Goal: Navigation & Orientation: Find specific page/section

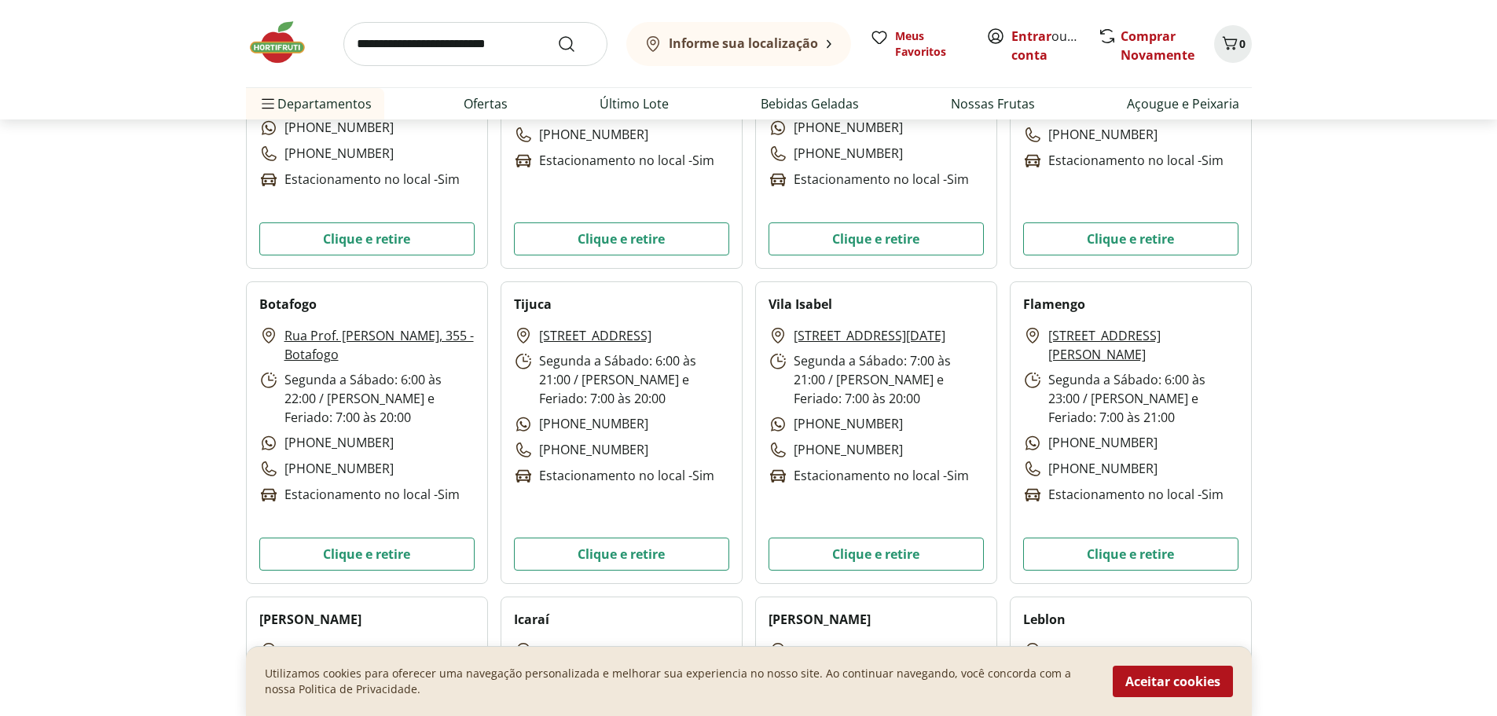
scroll to position [524, 0]
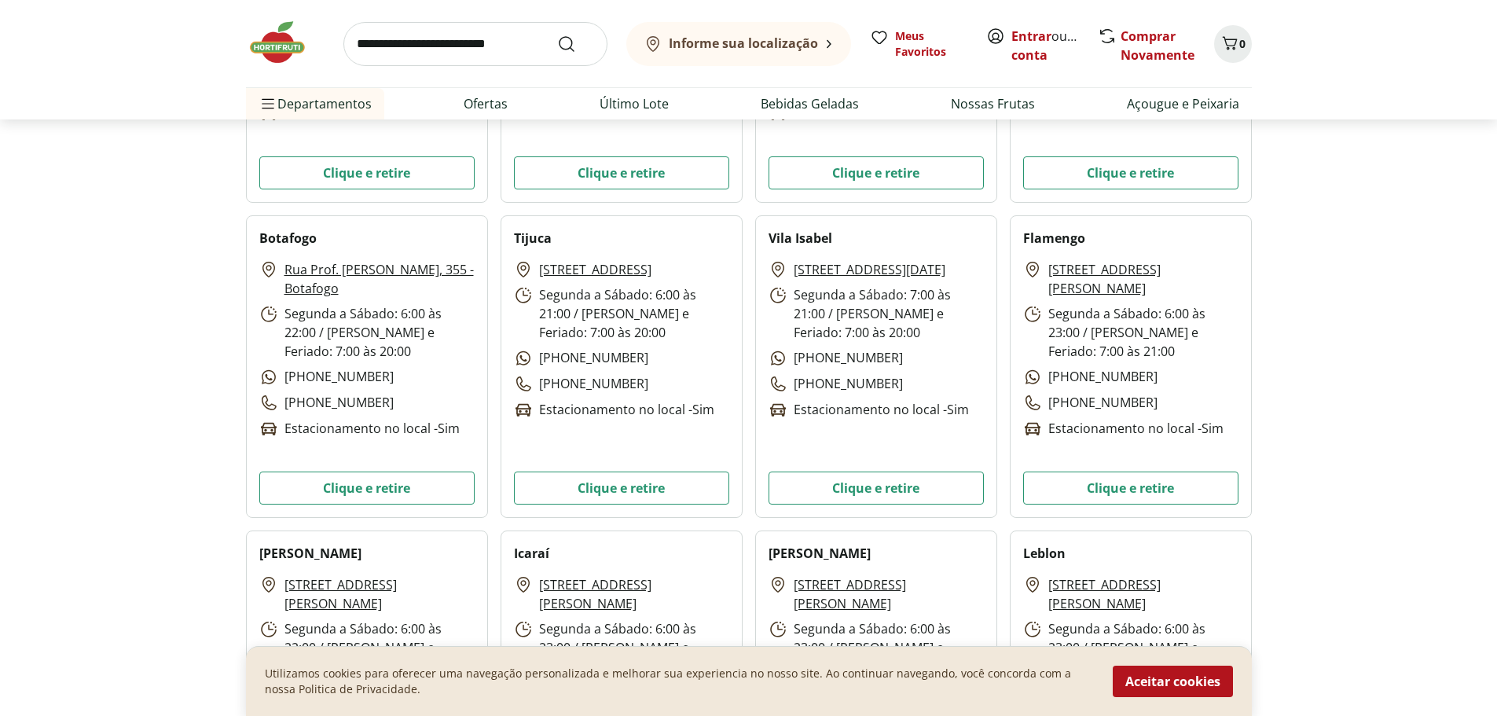
scroll to position [1730, 0]
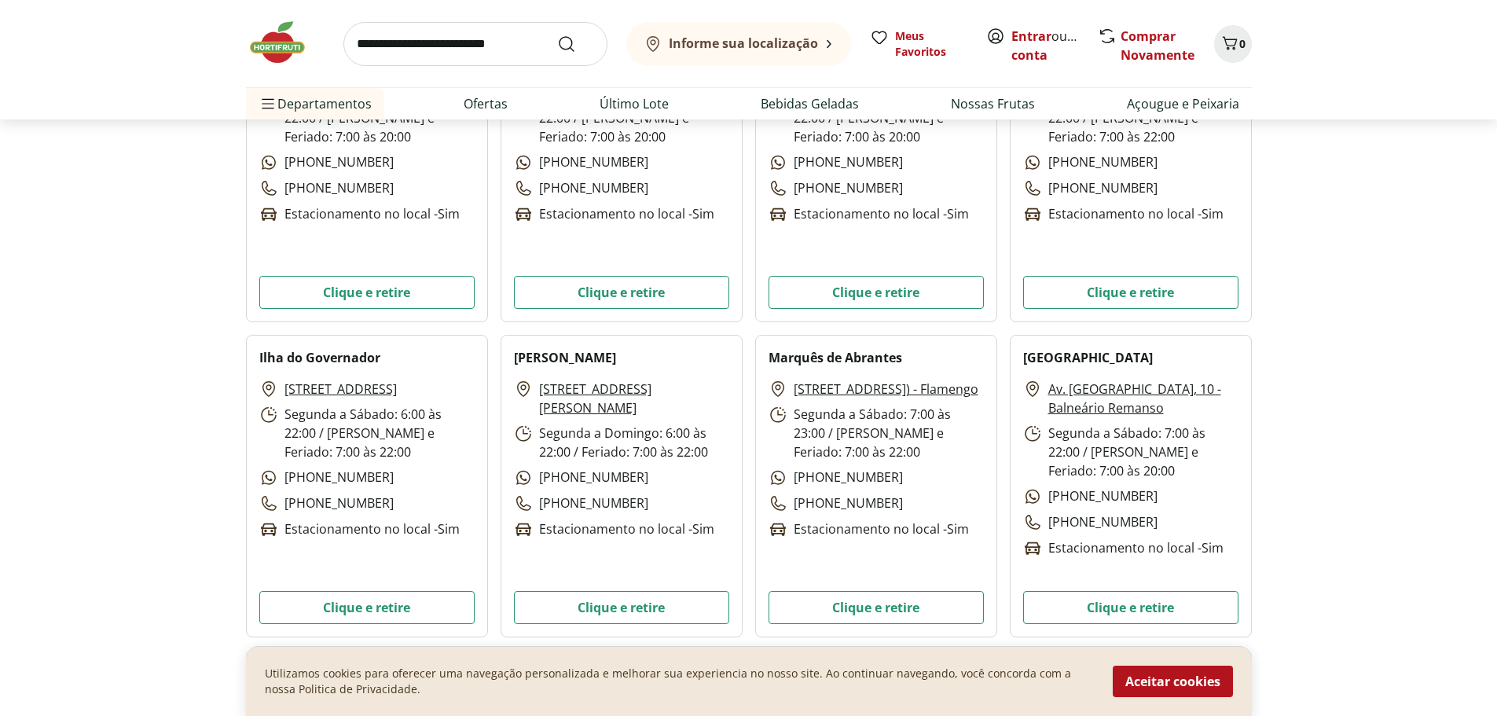
click at [851, 395] on link "[STREET_ADDRESS]) - Flamengo" at bounding box center [886, 389] width 185 height 19
drag, startPoint x: 791, startPoint y: 389, endPoint x: 971, endPoint y: 395, distance: 179.3
click at [971, 395] on p "[STREET_ADDRESS]) - Flamengo" at bounding box center [874, 389] width 210 height 19
copy link "[STREET_ADDRESS]"
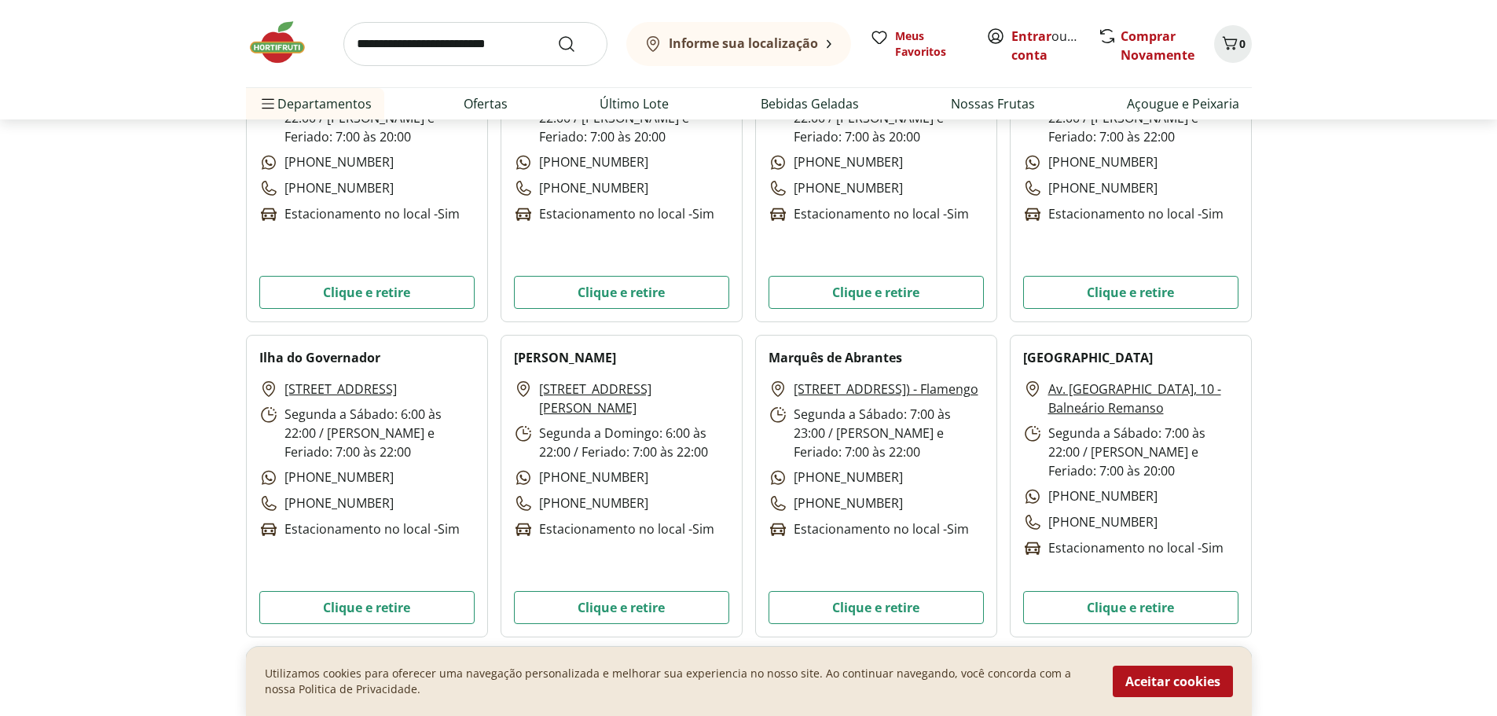
scroll to position [3306, 0]
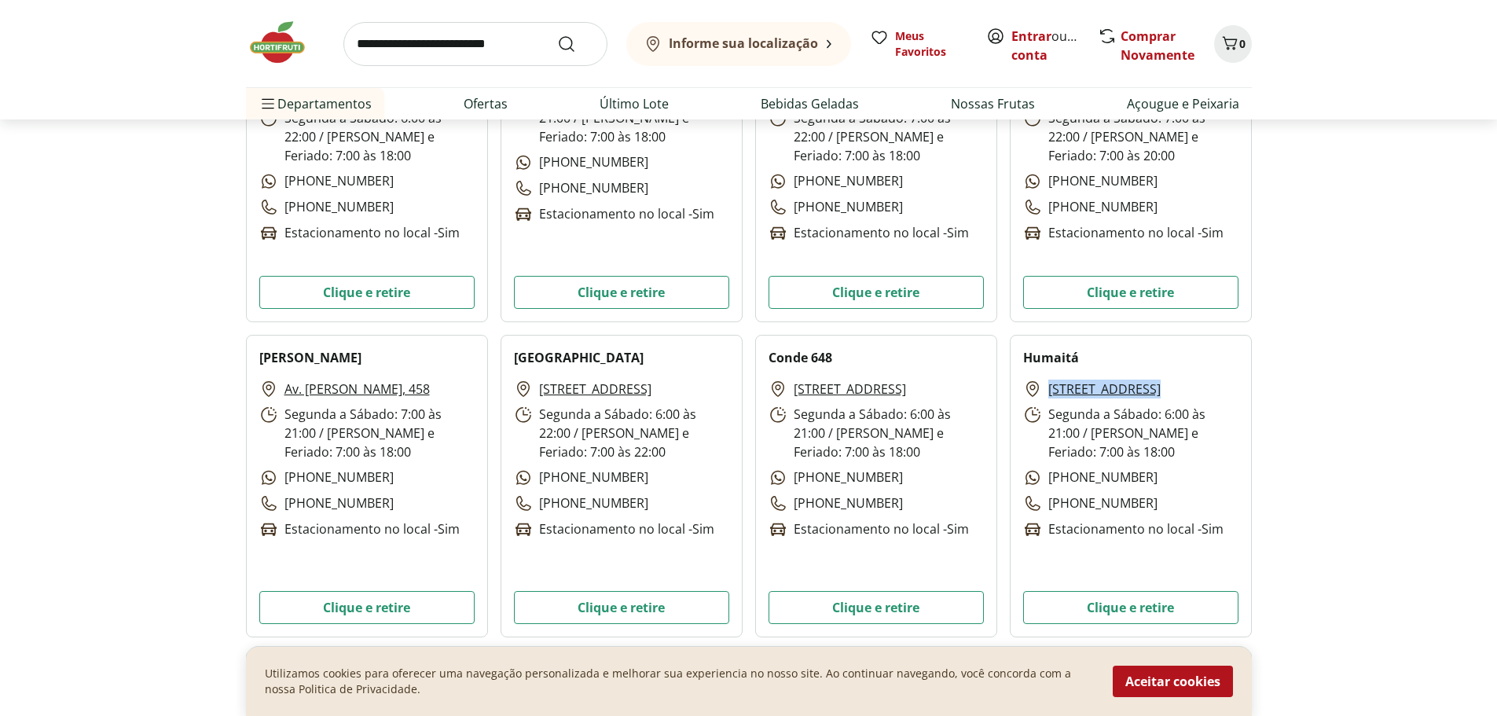
drag, startPoint x: 1237, startPoint y: 386, endPoint x: 1047, endPoint y: 387, distance: 190.2
click at [1047, 387] on div "[STREET_ADDRESS]: 6:00 às 21:00 / [PERSON_NAME] e Feriado: 7:00 às 18:[PHONE_NU…" at bounding box center [1130, 460] width 215 height 160
copy link "[STREET_ADDRESS]"
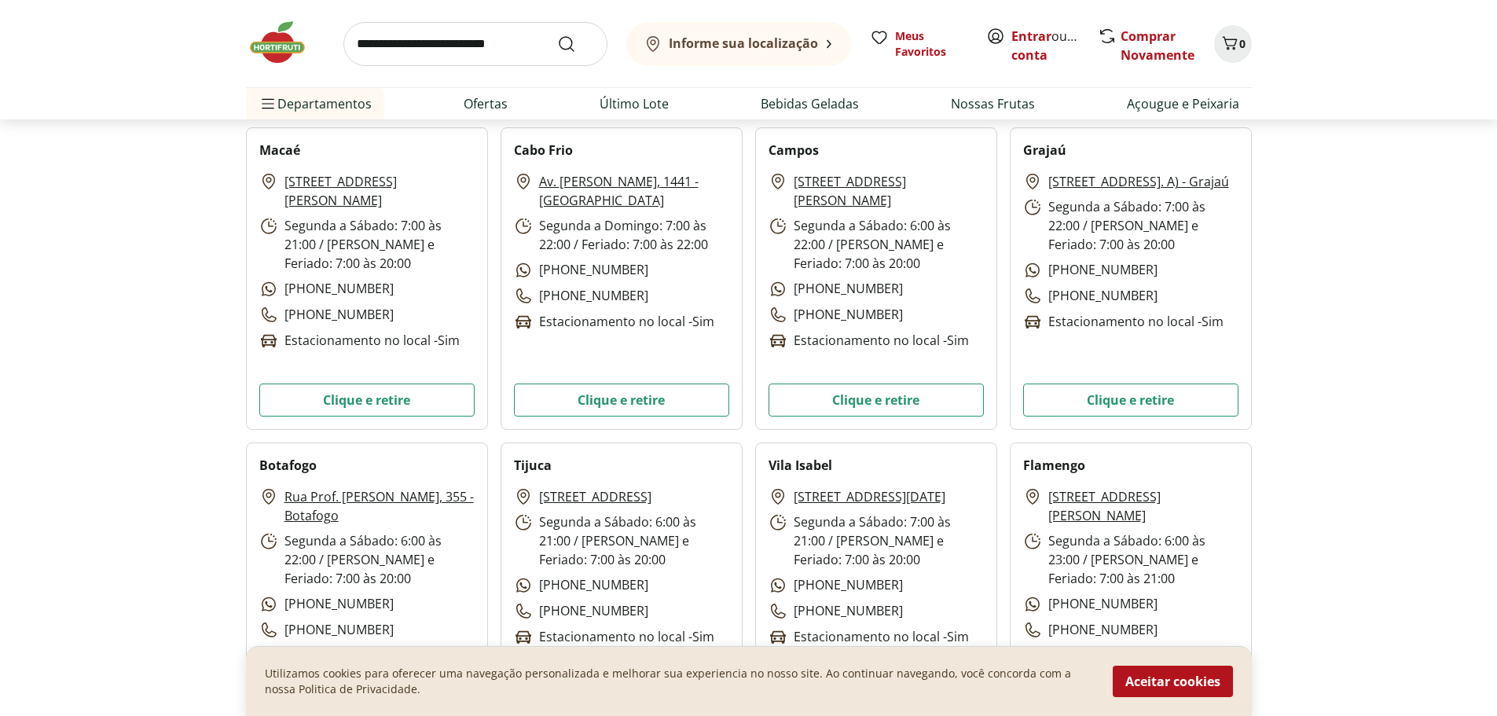
scroll to position [359, 0]
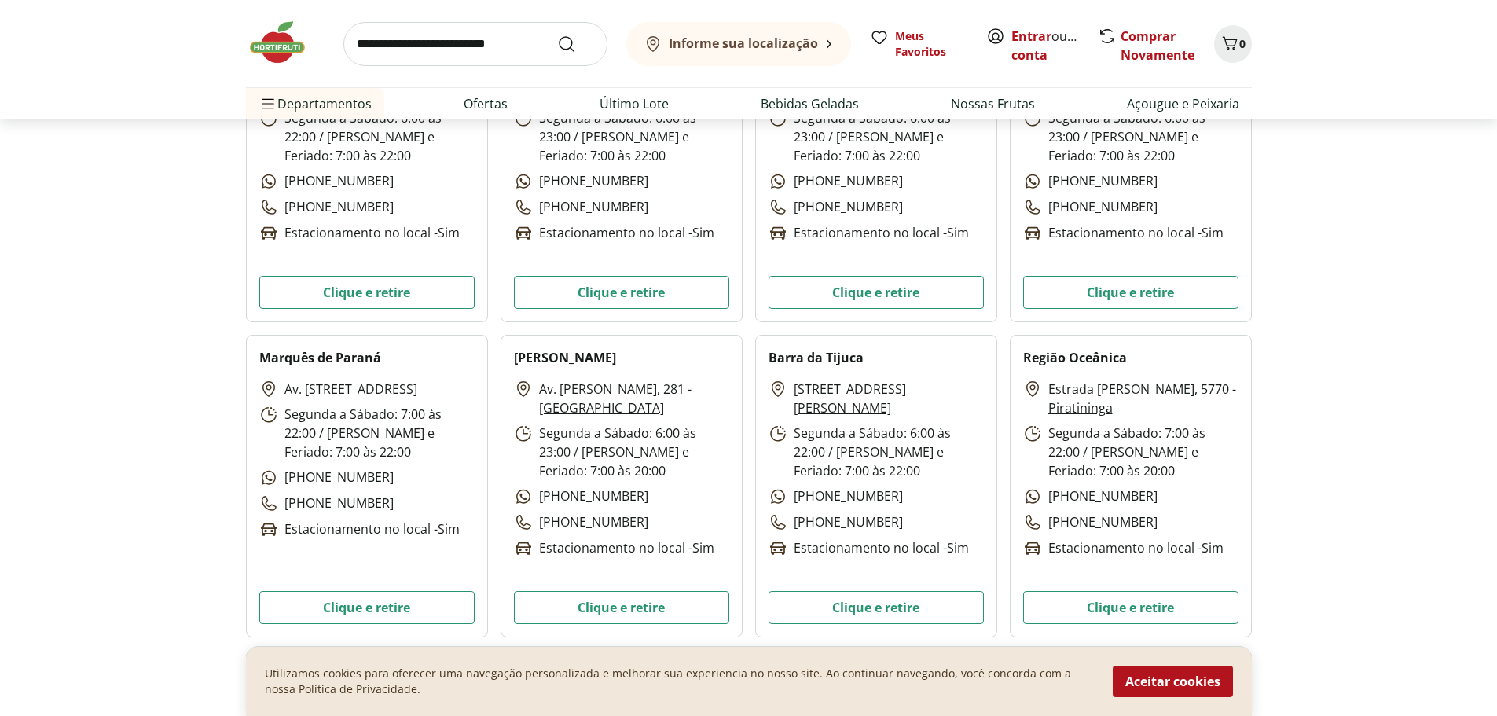
drag, startPoint x: 281, startPoint y: 391, endPoint x: 447, endPoint y: 396, distance: 165.9
click at [417, 396] on p "Av. [STREET_ADDRESS]" at bounding box center [338, 389] width 158 height 19
copy link "Av. Marquês do Paraná, 312"
